Goal: Navigation & Orientation: Find specific page/section

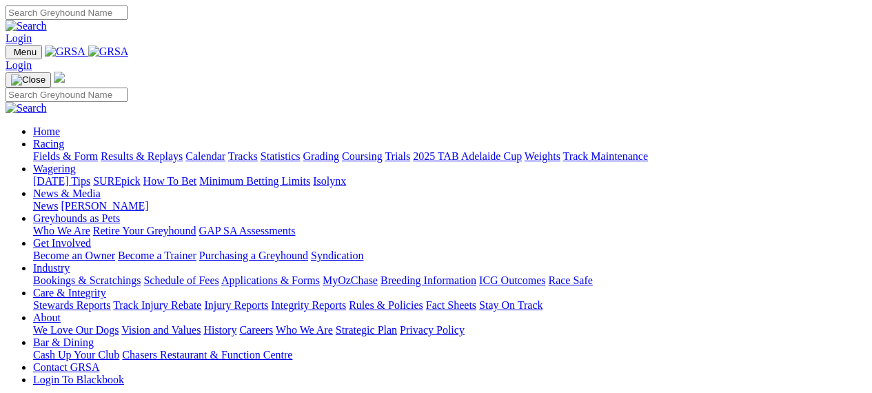
click at [148, 200] on link "[PERSON_NAME]" at bounding box center [105, 206] width 88 height 12
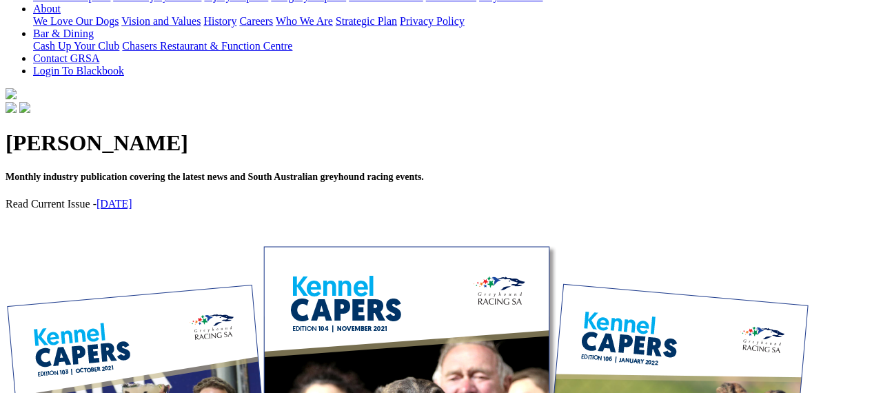
scroll to position [342, 0]
